Goal: Task Accomplishment & Management: Manage account settings

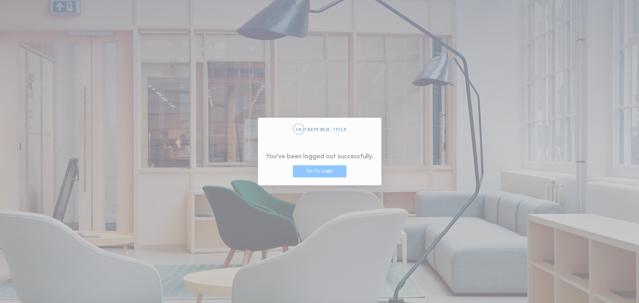
click at [360, 124] on div "You've been logged out successfully. Go To Login" at bounding box center [319, 152] width 123 height 68
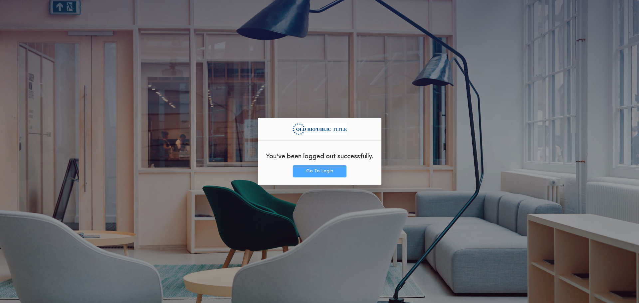
click at [313, 170] on button "Go To Login" at bounding box center [320, 171] width 54 height 12
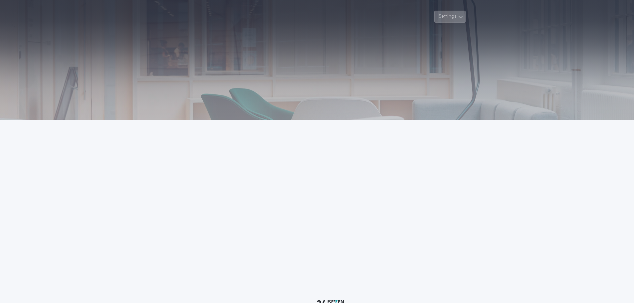
click at [457, 16] on button "Settings" at bounding box center [449, 17] width 31 height 12
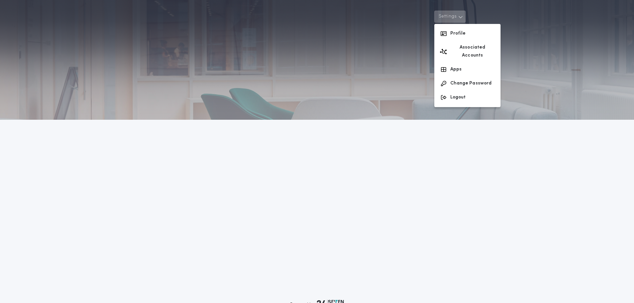
click at [434, 142] on div "Settings Profile Associated Accounts Apps Change Password Logout Welcome Back P…" at bounding box center [317, 174] width 634 height 348
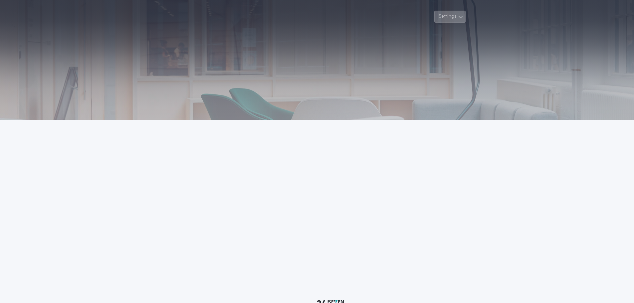
click at [453, 16] on button "Settings" at bounding box center [449, 17] width 31 height 12
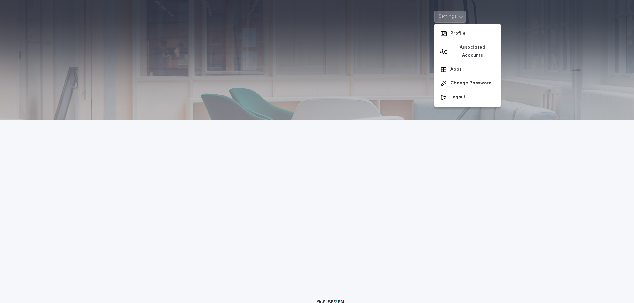
click at [314, 121] on div "Settings Profile Associated Accounts Apps Change Password Logout Welcome Back P…" at bounding box center [317, 174] width 634 height 348
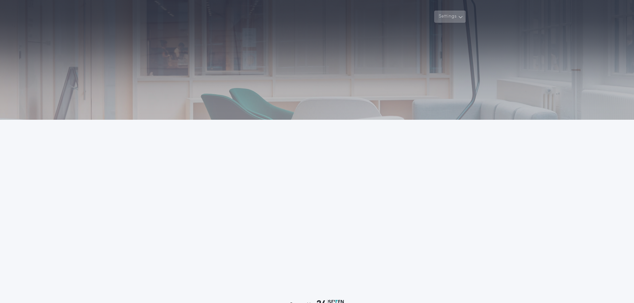
click at [464, 18] on button "Settings" at bounding box center [449, 17] width 31 height 12
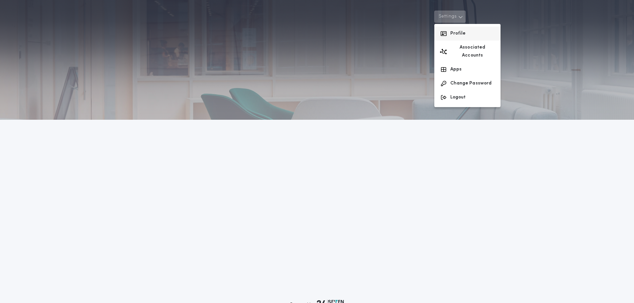
click at [461, 31] on button "Profile" at bounding box center [467, 34] width 66 height 14
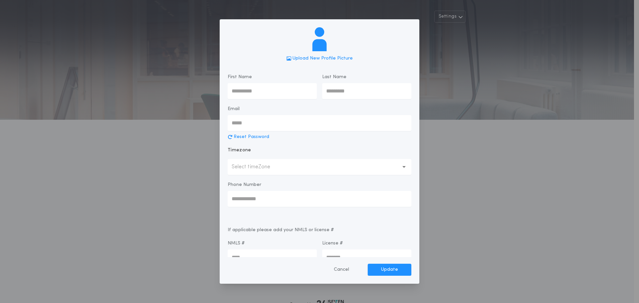
click at [504, 61] on div "Upload New Profile Picture First Name Last Name Email Reset Password Timezone S…" at bounding box center [319, 151] width 639 height 303
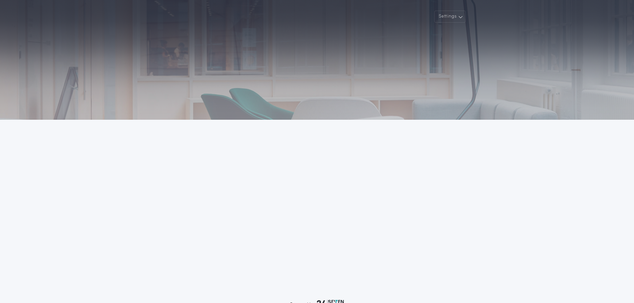
drag, startPoint x: 300, startPoint y: 49, endPoint x: 475, endPoint y: 65, distance: 175.7
click at [475, 65] on div at bounding box center [317, 60] width 634 height 120
click at [460, 16] on icon "button" at bounding box center [460, 17] width 5 height 8
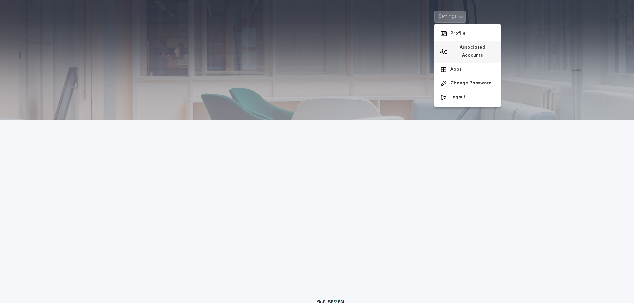
click at [476, 47] on button "Associated Accounts" at bounding box center [467, 52] width 66 height 22
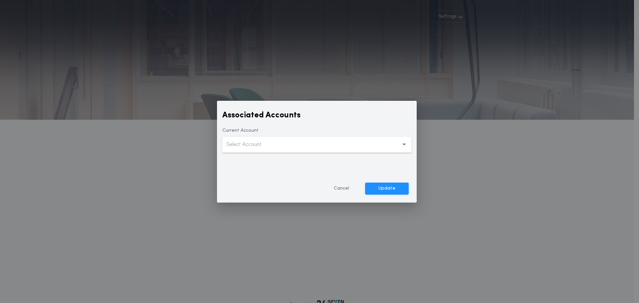
drag, startPoint x: 465, startPoint y: 165, endPoint x: 491, endPoint y: 43, distance: 125.2
click at [464, 162] on div "Associated Accounts Current Account Select Account Cancel Update" at bounding box center [319, 151] width 639 height 303
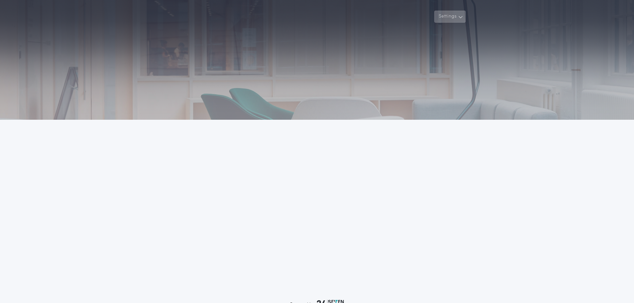
click at [462, 16] on icon "button" at bounding box center [460, 17] width 5 height 8
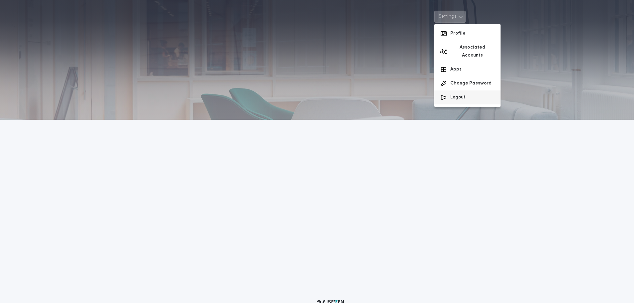
click at [458, 90] on button "Logout" at bounding box center [467, 97] width 66 height 14
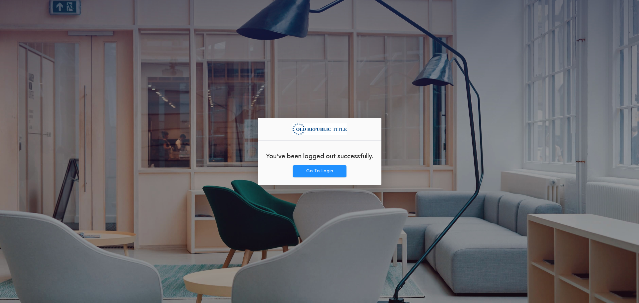
click at [422, 145] on div "You've been logged out successfully. Go To Login" at bounding box center [319, 151] width 639 height 303
